Goal: Task Accomplishment & Management: Use online tool/utility

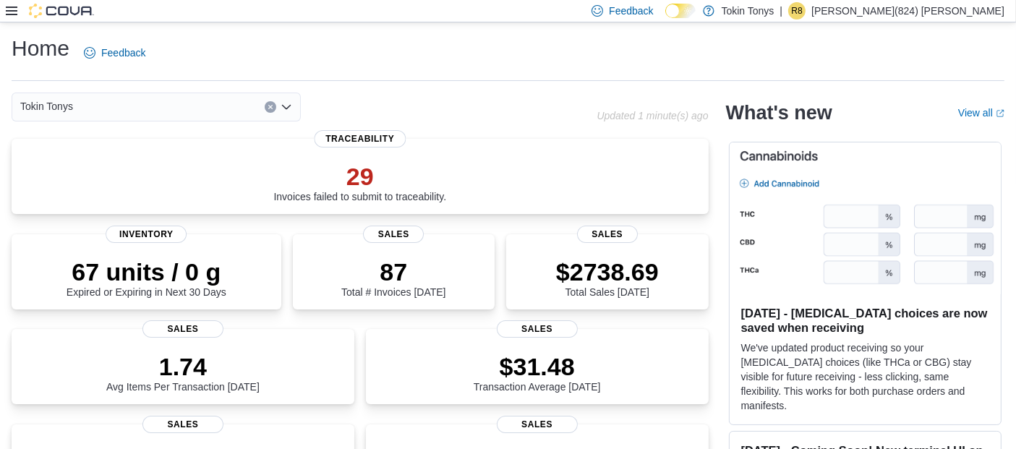
click at [4, 11] on div "Feedback Dark Mode Tokin Tonys | R8 [PERSON_NAME](824) [PERSON_NAME]" at bounding box center [508, 11] width 1016 height 22
drag, startPoint x: 12, startPoint y: 7, endPoint x: 16, endPoint y: 20, distance: 12.8
click at [12, 7] on icon at bounding box center [12, 11] width 12 height 9
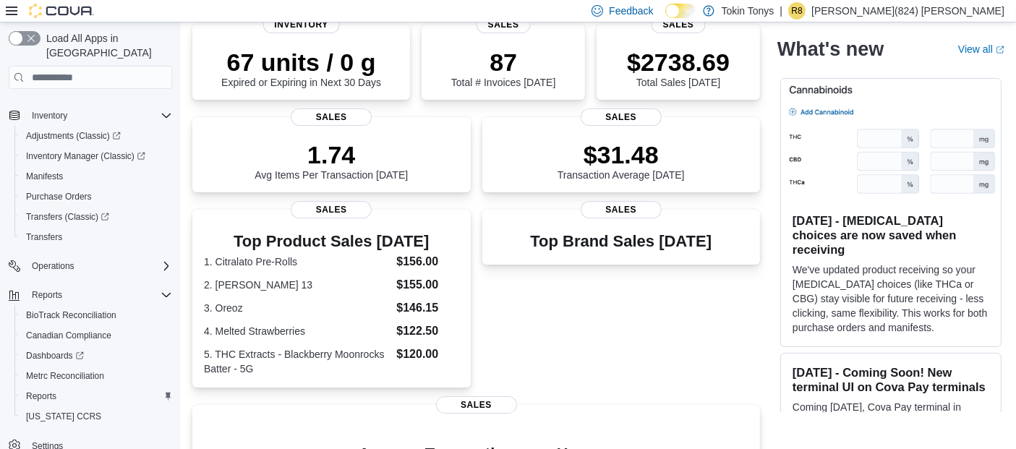
scroll to position [241, 0]
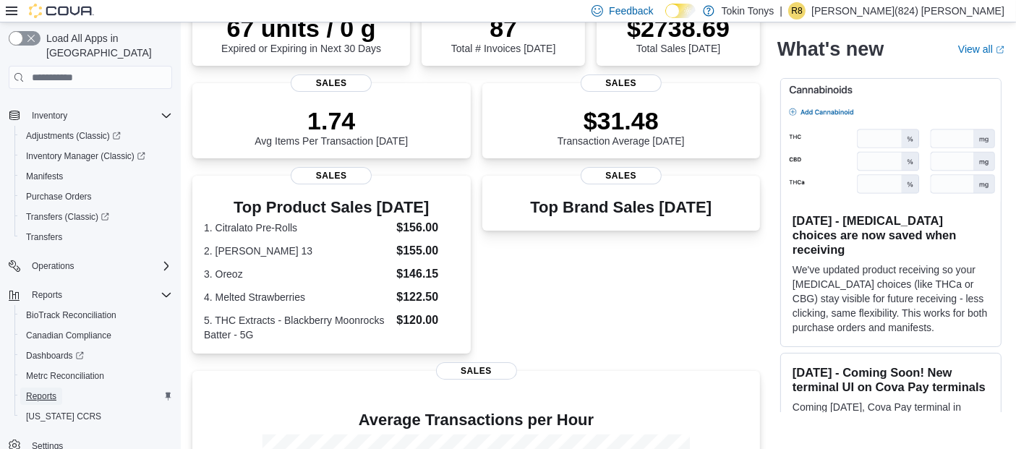
click at [55, 391] on span "Reports" at bounding box center [41, 397] width 30 height 12
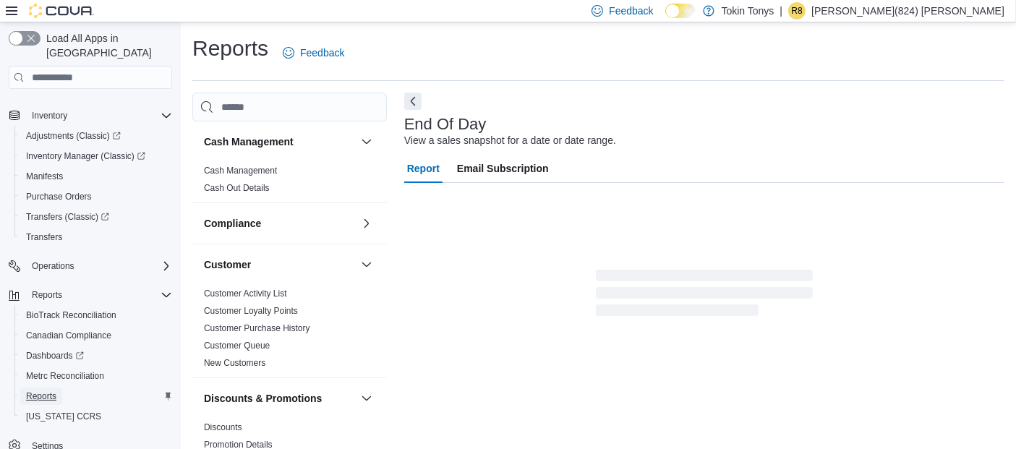
scroll to position [20, 0]
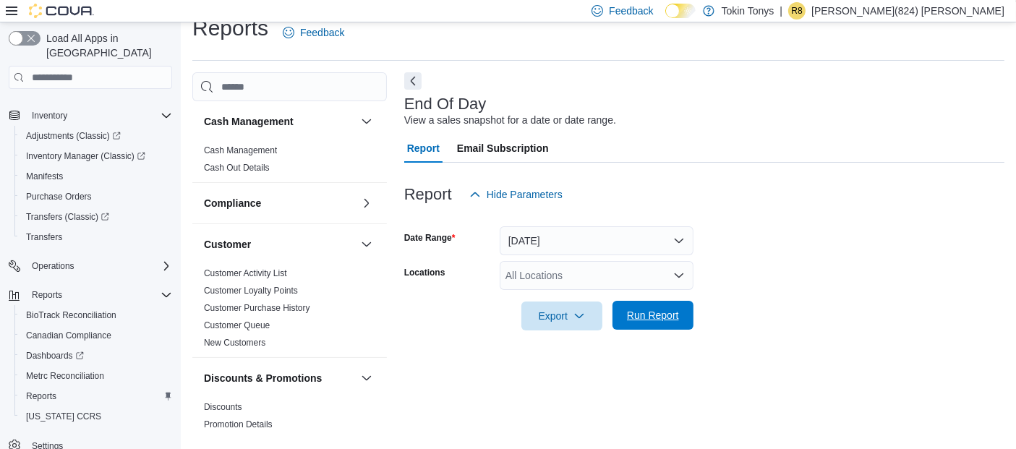
click at [647, 313] on span "Run Report" at bounding box center [653, 315] width 52 height 14
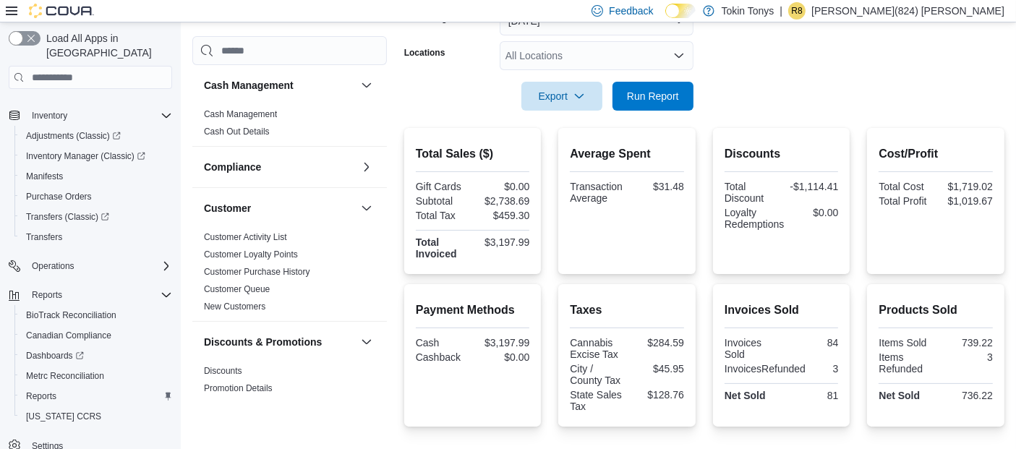
scroll to position [262, 0]
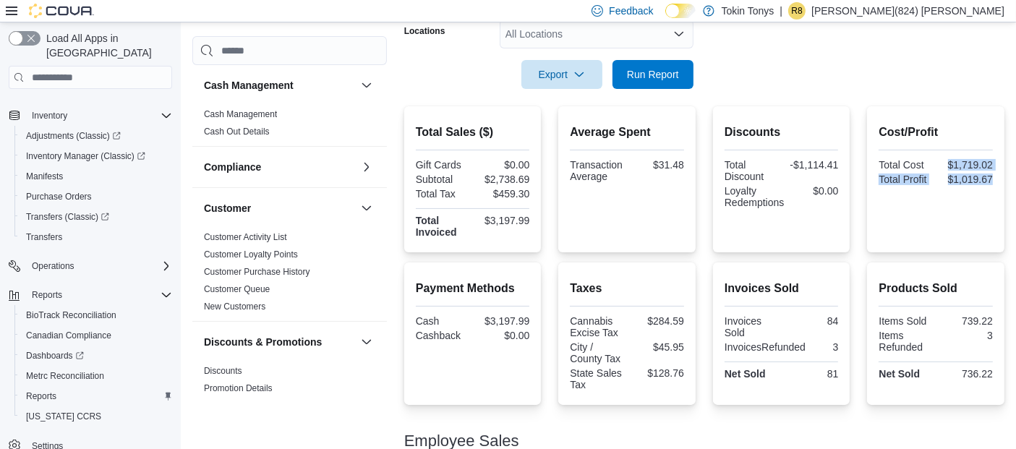
drag, startPoint x: 1004, startPoint y: 178, endPoint x: 951, endPoint y: 157, distance: 56.8
click at [951, 157] on div "Cost/Profit Total Cost $1,719.02 Total Profit $1,019.67" at bounding box center [936, 156] width 114 height 64
drag, startPoint x: 967, startPoint y: 156, endPoint x: 1008, endPoint y: 167, distance: 43.5
click at [1005, 167] on div "Cost/Profit Total Cost $1,719.02 Total Profit $1,019.67" at bounding box center [935, 179] width 137 height 146
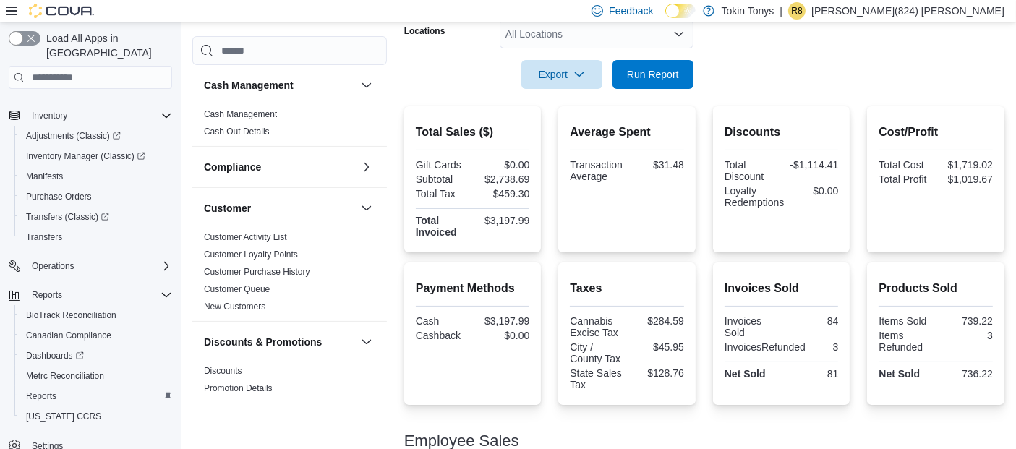
click at [1005, 183] on div "Cost/Profit Total Cost $1,719.02 Total Profit $1,019.67" at bounding box center [935, 179] width 137 height 146
